Goal: Task Accomplishment & Management: Manage account settings

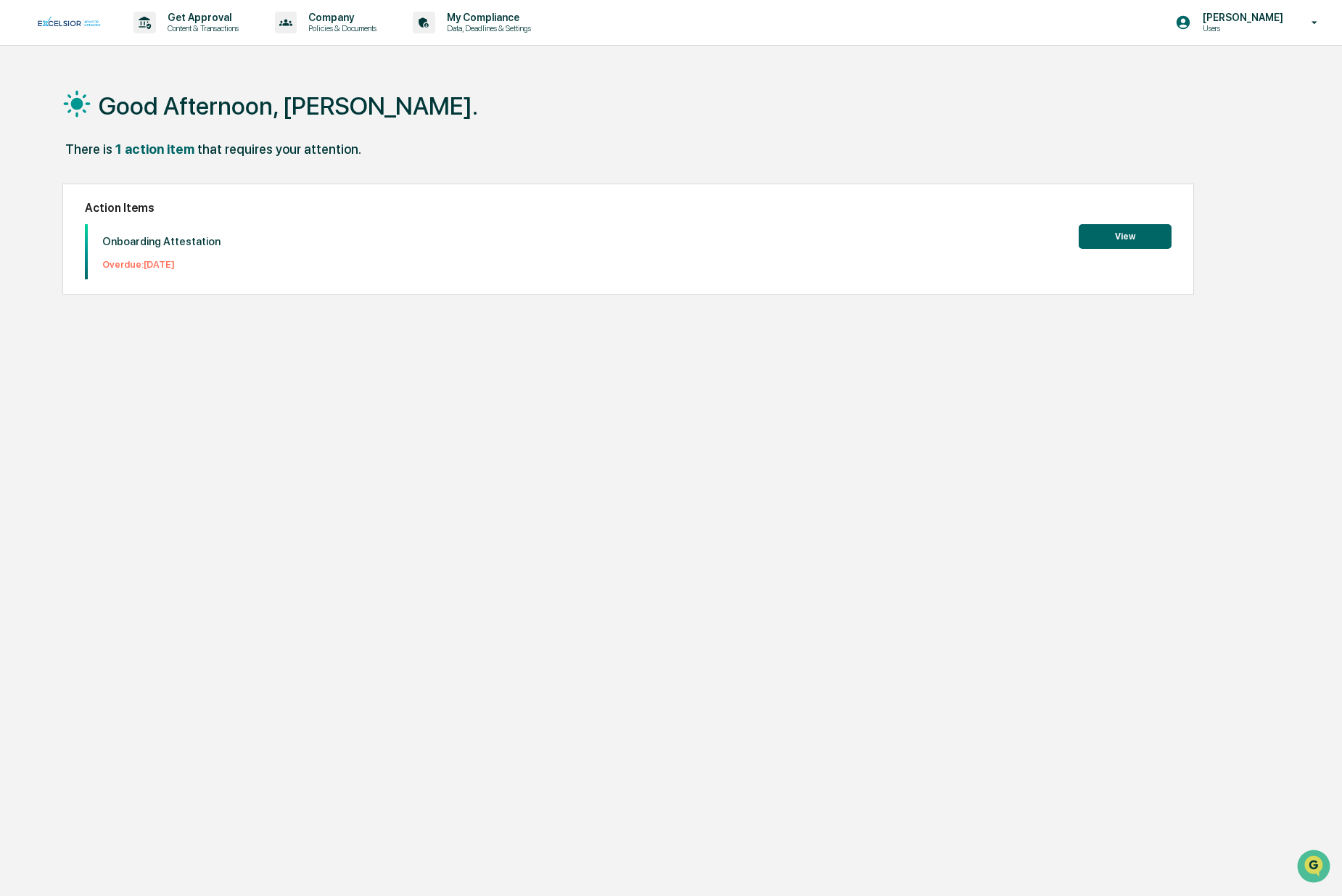
click at [1137, 234] on button "View" at bounding box center [1125, 237] width 93 height 25
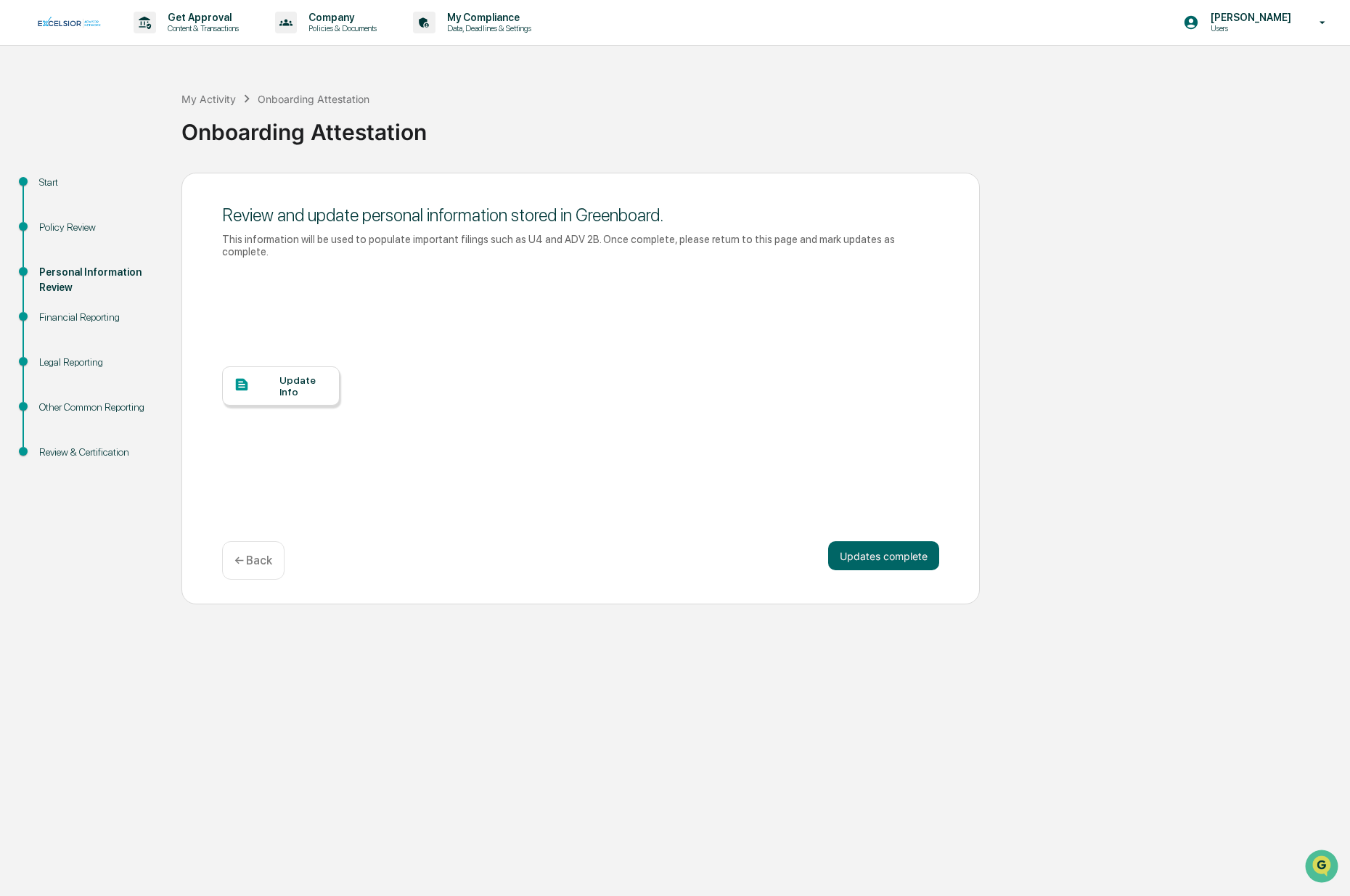
click at [321, 386] on div "Update Info" at bounding box center [280, 386] width 117 height 39
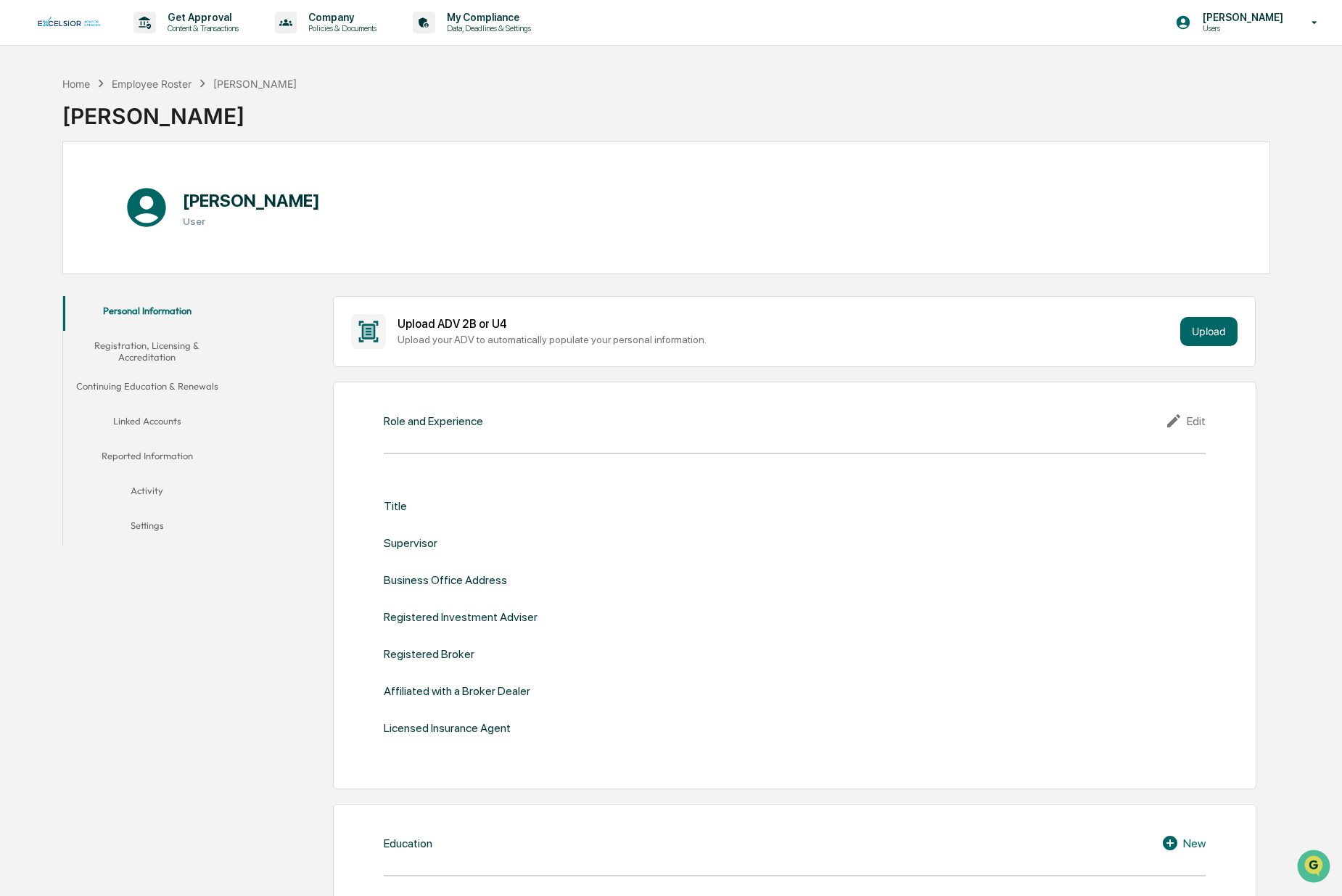
click at [201, 347] on button "Registration, Licensing & Accreditation" at bounding box center [147, 351] width 169 height 42
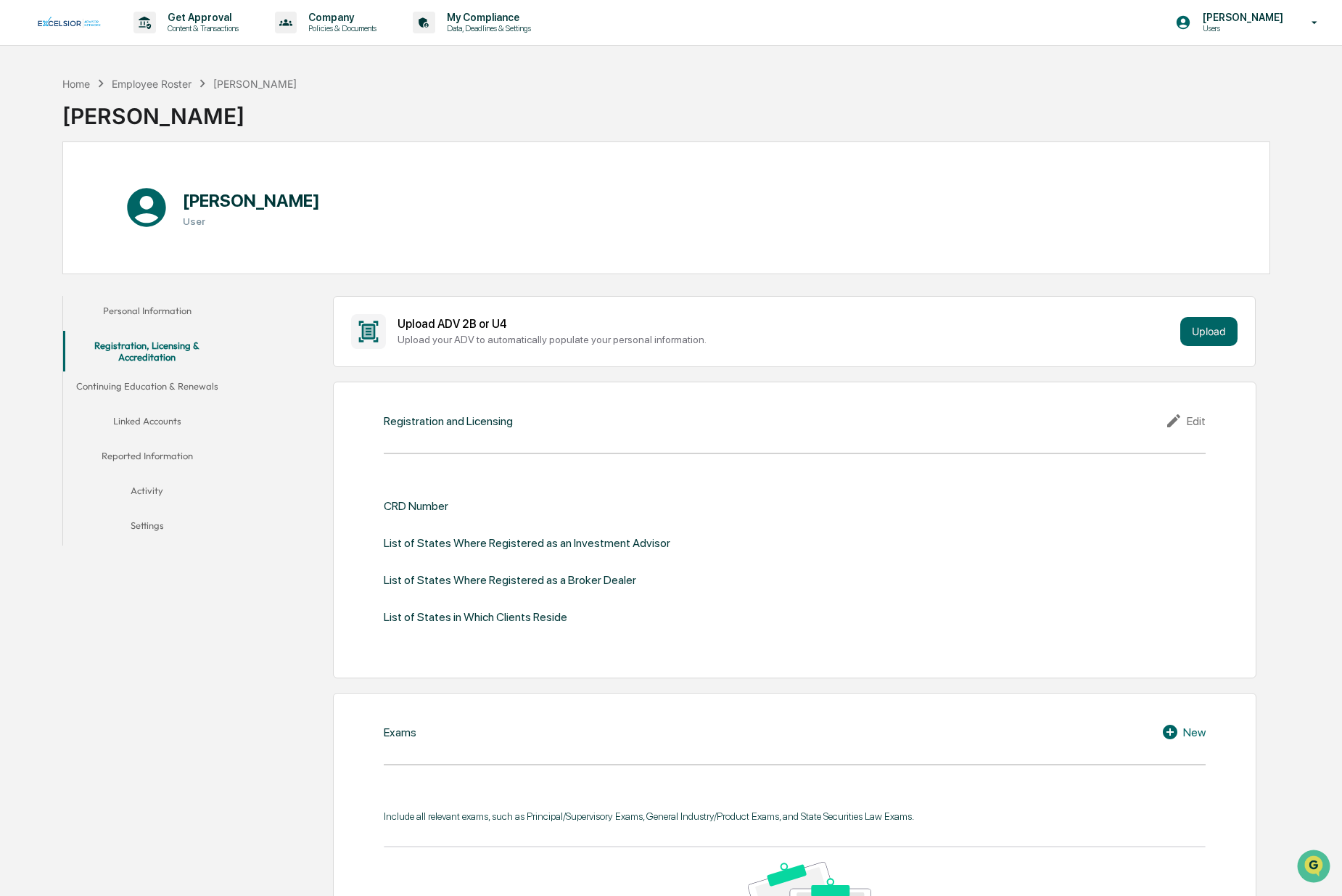
click at [173, 382] on button "Continuing Education & Renewals" at bounding box center [147, 389] width 169 height 35
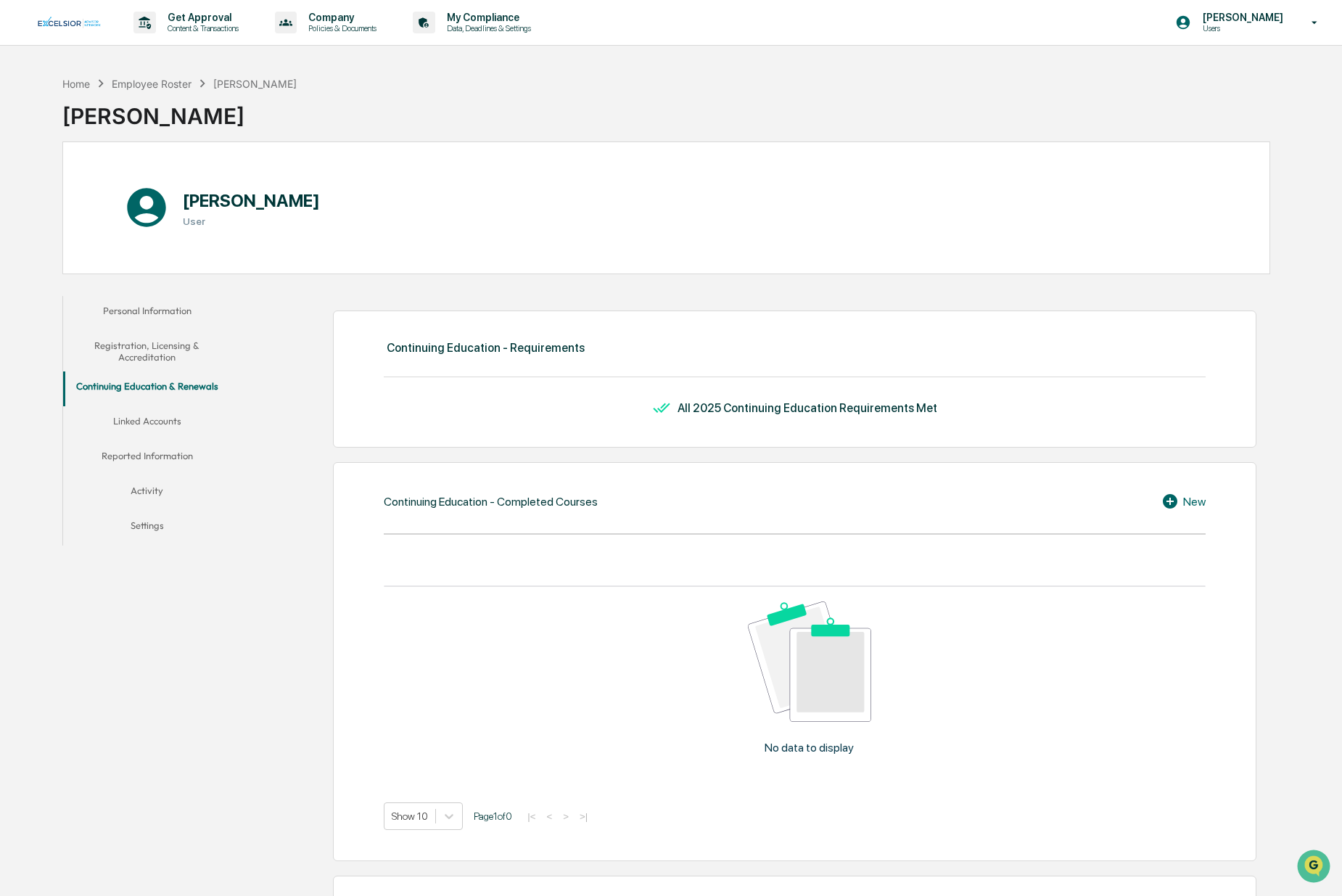
click at [161, 418] on button "Linked Accounts" at bounding box center [147, 423] width 169 height 35
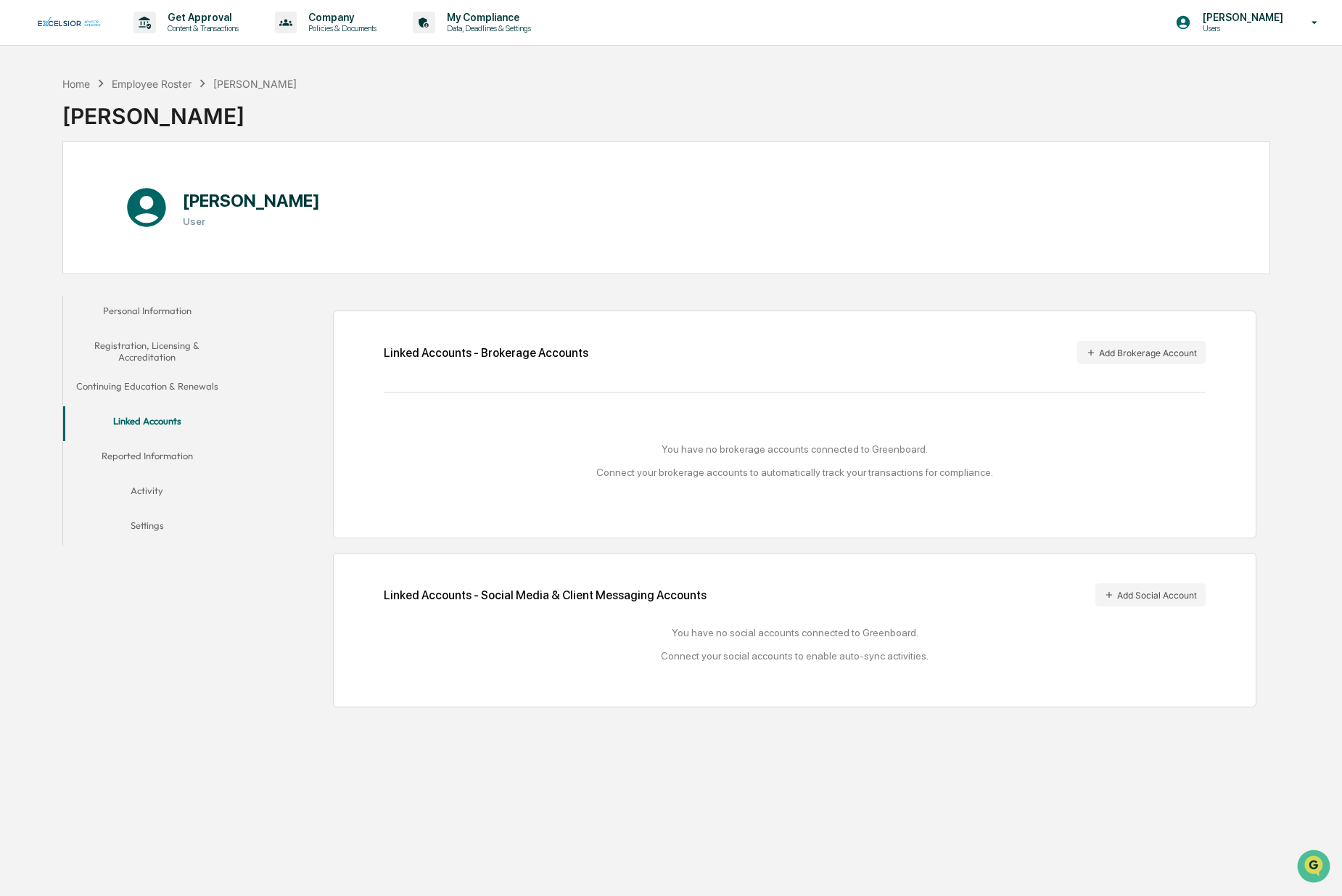
click at [153, 436] on button "Linked Accounts" at bounding box center [147, 423] width 169 height 35
click at [140, 307] on button "Personal Information" at bounding box center [147, 313] width 169 height 35
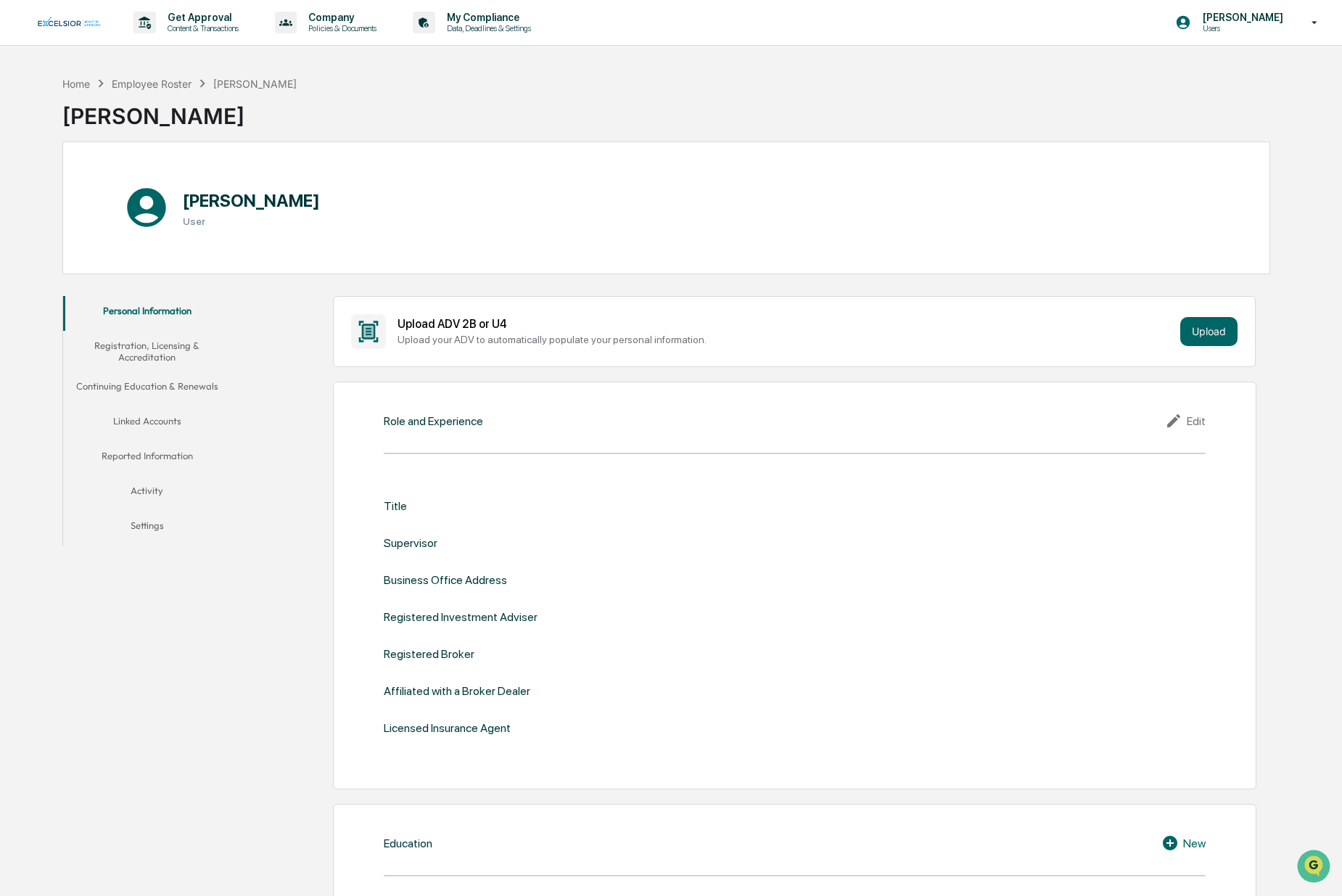
click at [142, 342] on button "Registration, Licensing & Accreditation" at bounding box center [147, 351] width 169 height 42
